Goal: Task Accomplishment & Management: Manage account settings

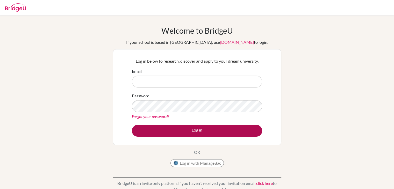
type input "[EMAIL_ADDRESS][DOMAIN_NAME]"
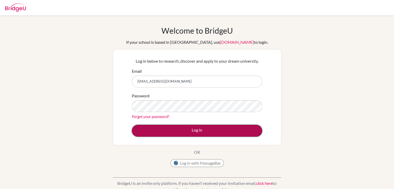
click at [197, 129] on button "Log in" at bounding box center [197, 131] width 130 height 12
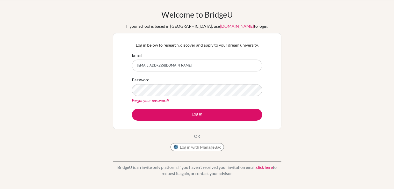
scroll to position [14, 0]
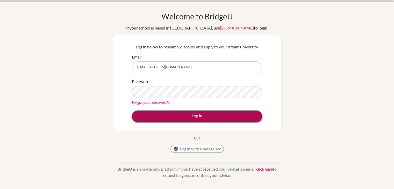
click at [169, 116] on button "Log in" at bounding box center [197, 117] width 130 height 12
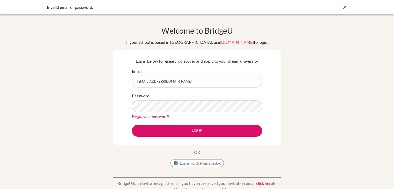
click at [344, 8] on icon at bounding box center [344, 7] width 5 height 5
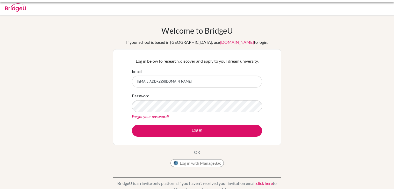
scroll to position [14, 0]
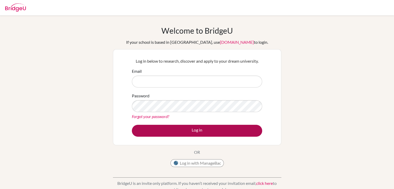
type input "[EMAIL_ADDRESS][DOMAIN_NAME]"
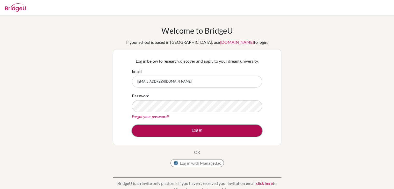
click at [197, 129] on button "Log in" at bounding box center [197, 131] width 130 height 12
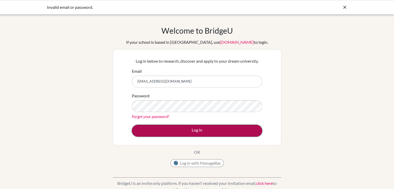
click at [191, 128] on button "Log in" at bounding box center [197, 131] width 130 height 12
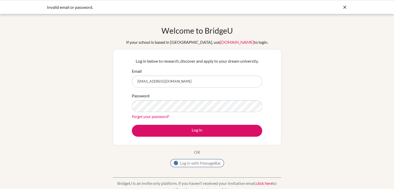
click at [194, 162] on button "Log in with ManageBac" at bounding box center [196, 163] width 53 height 8
click at [196, 164] on button "Log in with ManageBac" at bounding box center [196, 163] width 53 height 8
